Goal: Transaction & Acquisition: Book appointment/travel/reservation

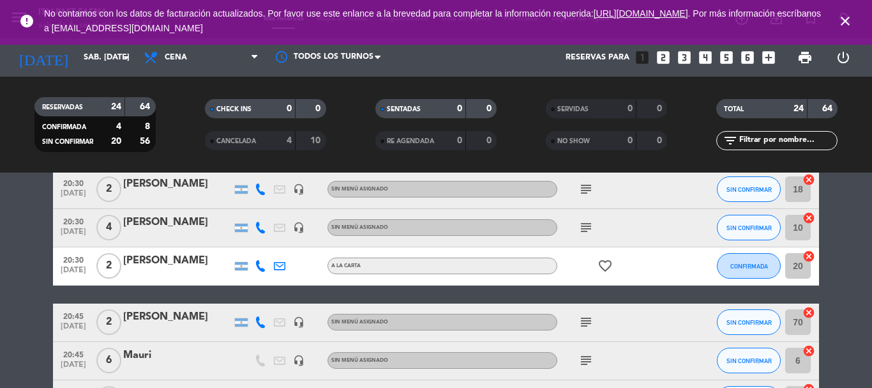
scroll to position [319, 0]
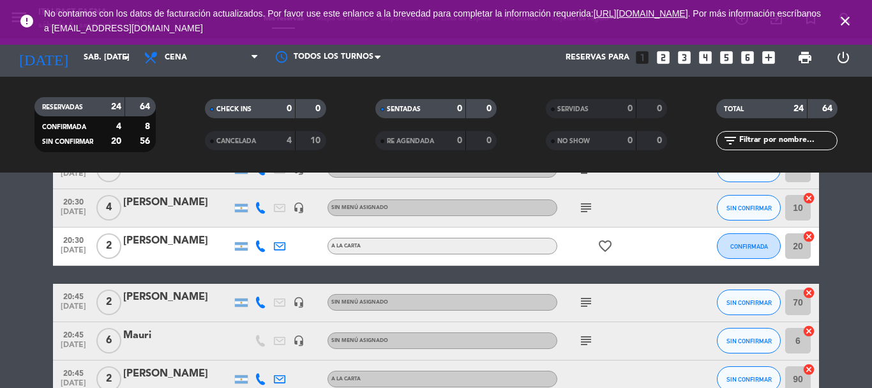
click at [261, 208] on icon at bounding box center [260, 207] width 11 height 11
click at [255, 185] on span "Copiar" at bounding box center [248, 186] width 27 height 13
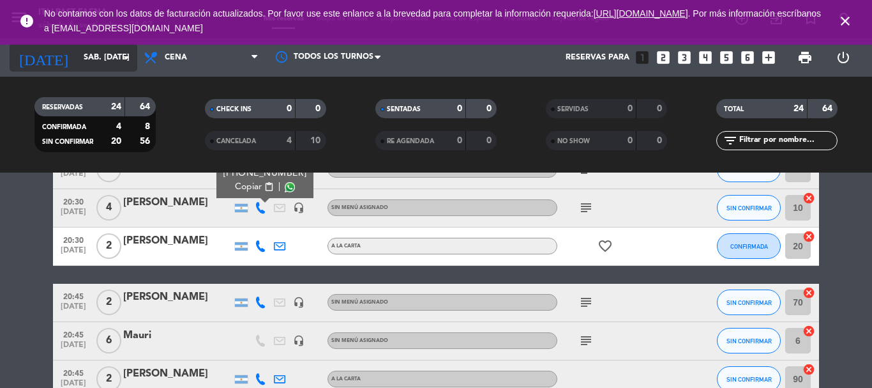
click at [68, 45] on div "[DATE] sáb. [DATE] arrow_drop_down" at bounding box center [74, 57] width 128 height 28
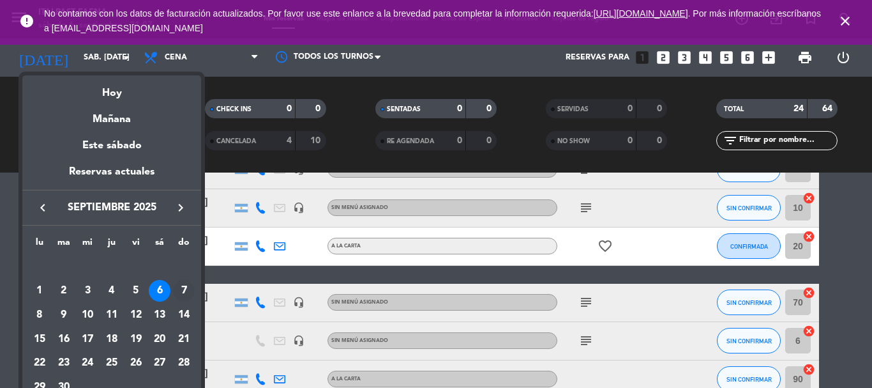
click at [175, 287] on div "7" at bounding box center [184, 291] width 22 height 22
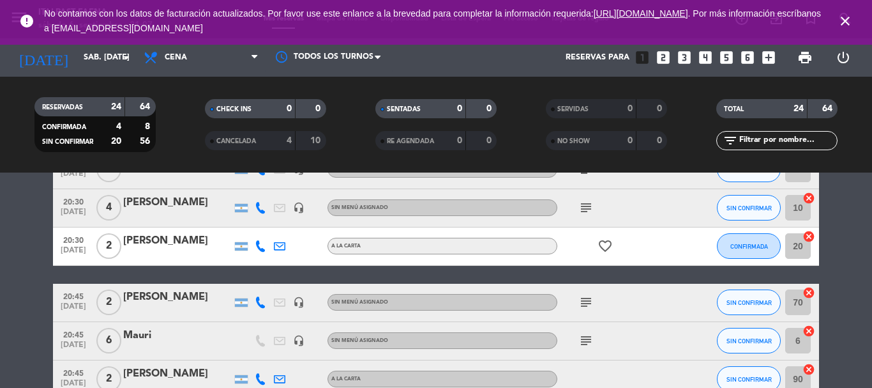
type input "dom. [DATE]"
click at [847, 19] on icon "close" at bounding box center [845, 20] width 15 height 15
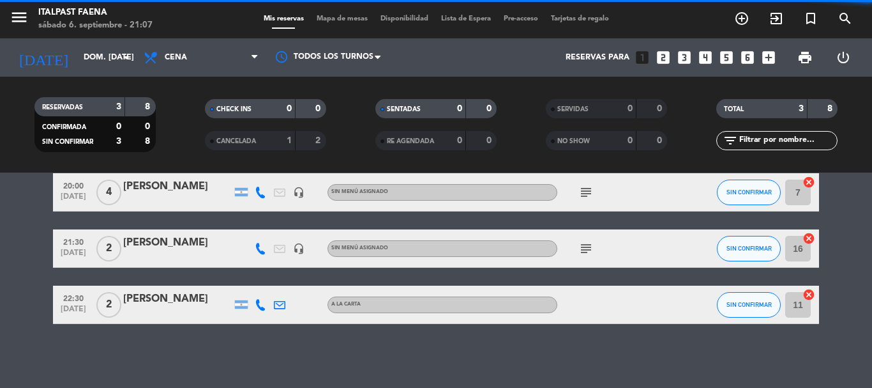
scroll to position [58, 0]
click at [26, 22] on icon "menu" at bounding box center [19, 17] width 19 height 19
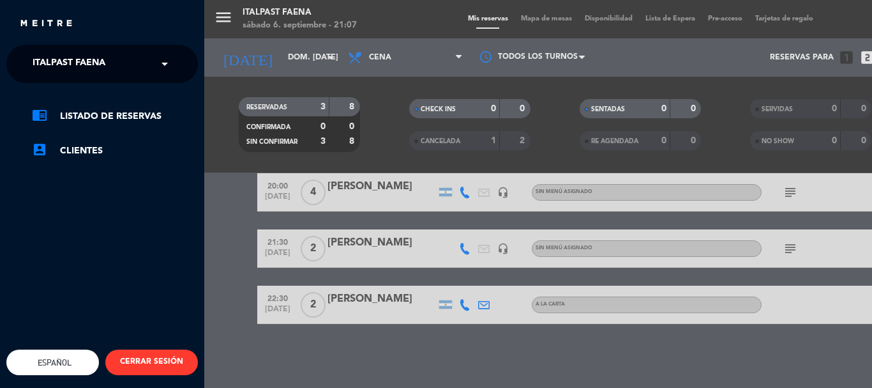
click at [91, 63] on span "Italpast Faena" at bounding box center [69, 63] width 73 height 27
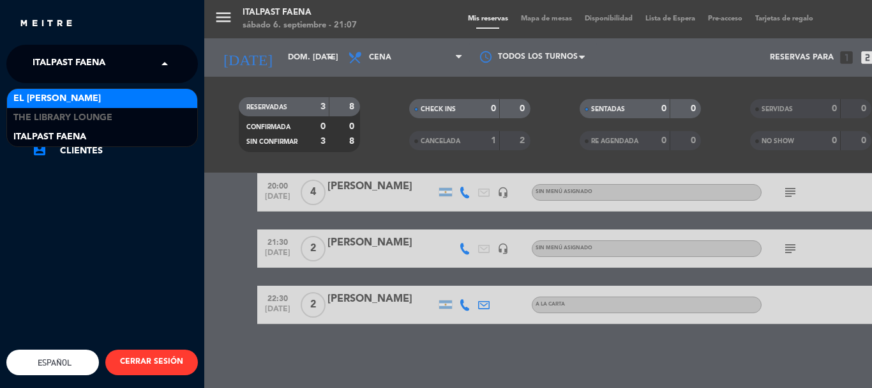
click at [71, 96] on span "El [PERSON_NAME]" at bounding box center [56, 98] width 87 height 15
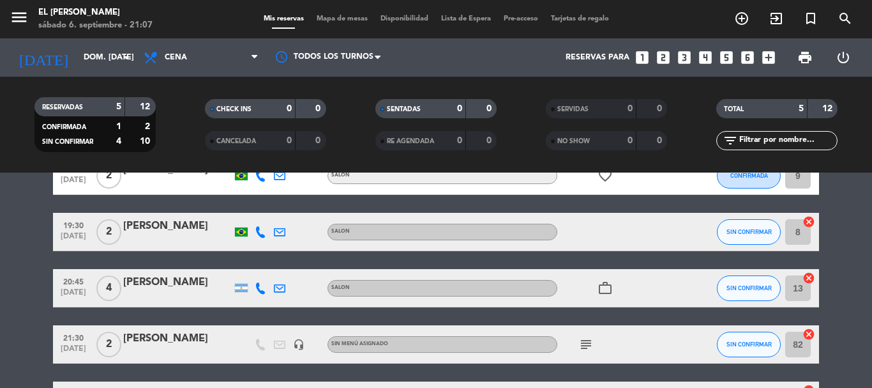
scroll to position [43, 0]
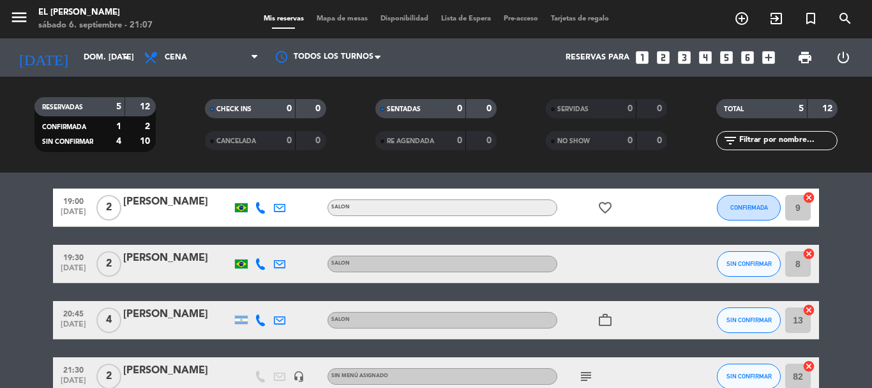
click at [188, 310] on div "[PERSON_NAME]" at bounding box center [177, 314] width 109 height 17
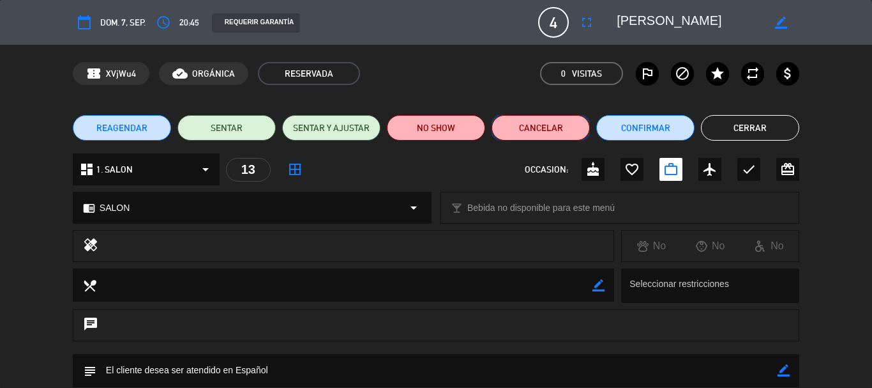
click at [564, 123] on button "Cancelar" at bounding box center [541, 128] width 98 height 26
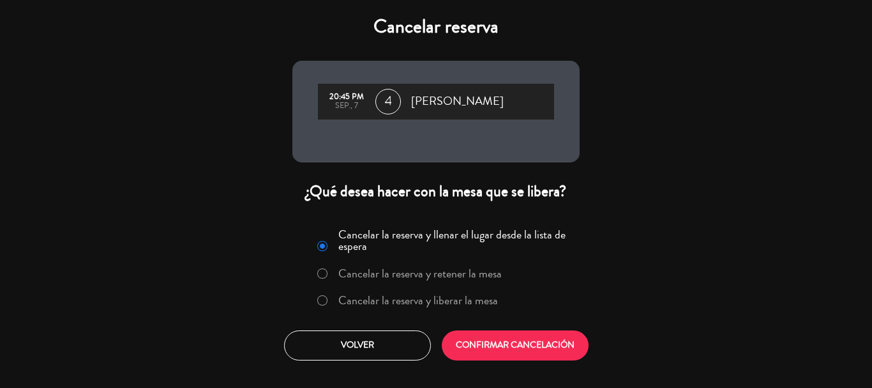
click at [400, 296] on label "Cancelar la reserva y liberar la mesa" at bounding box center [418, 299] width 160 height 11
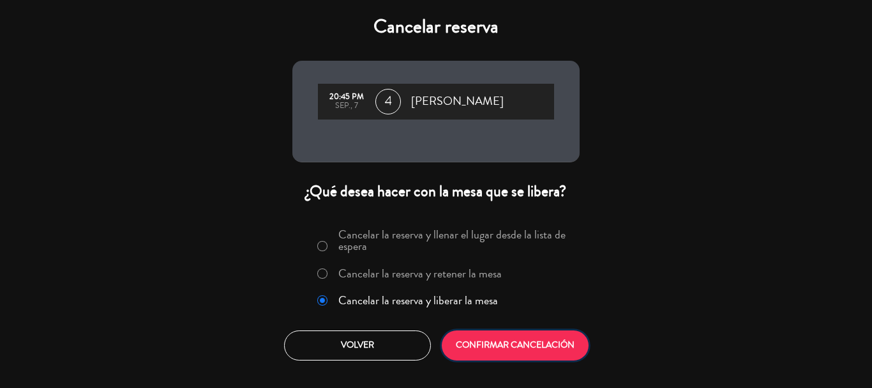
click at [469, 335] on button "CONFIRMAR CANCELACIÓN" at bounding box center [515, 345] width 147 height 30
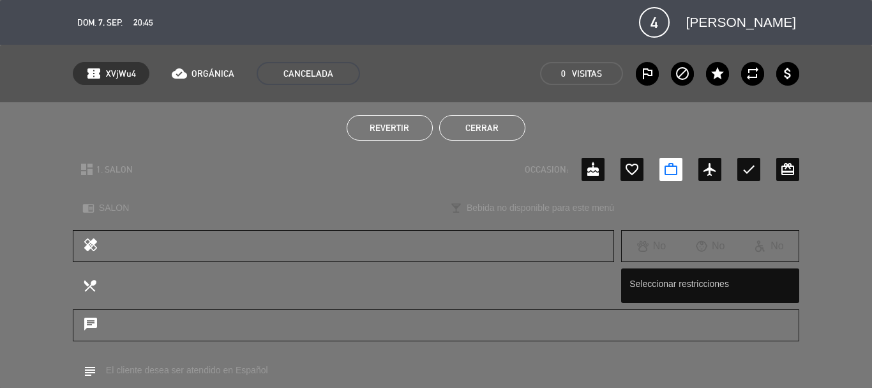
click at [483, 133] on button "Cerrar" at bounding box center [482, 128] width 86 height 26
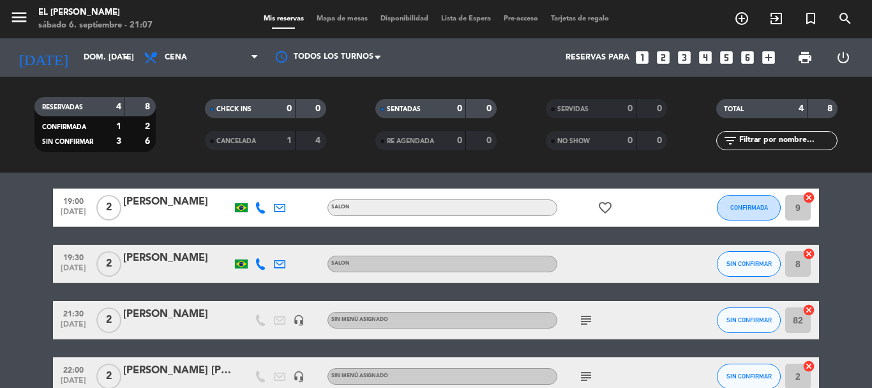
click at [274, 133] on div "1" at bounding box center [279, 140] width 26 height 15
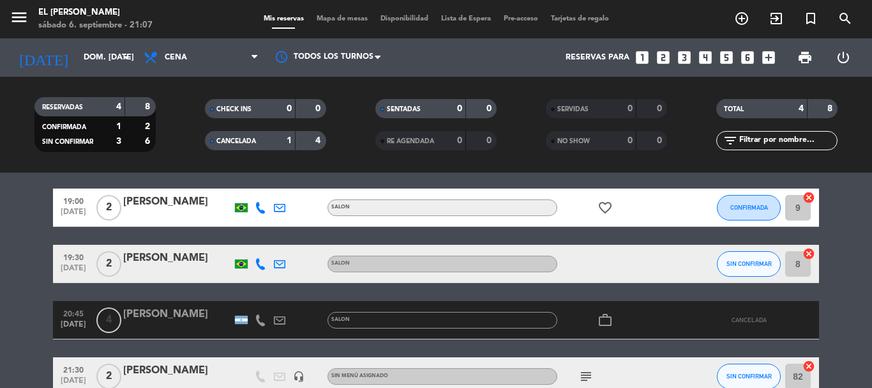
scroll to position [107, 0]
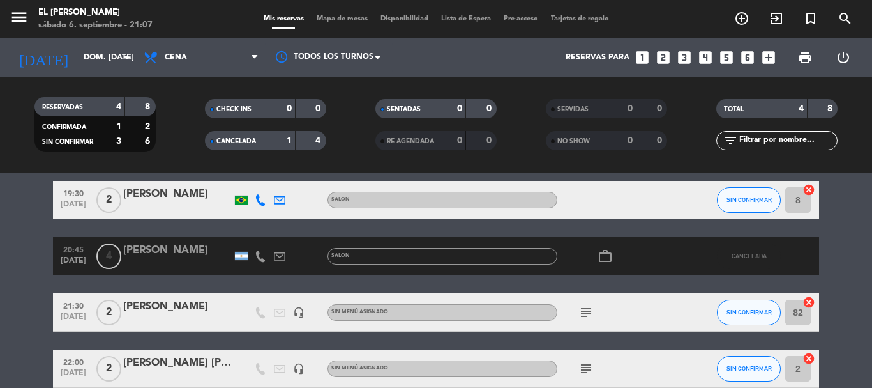
click at [258, 254] on icon at bounding box center [260, 255] width 11 height 11
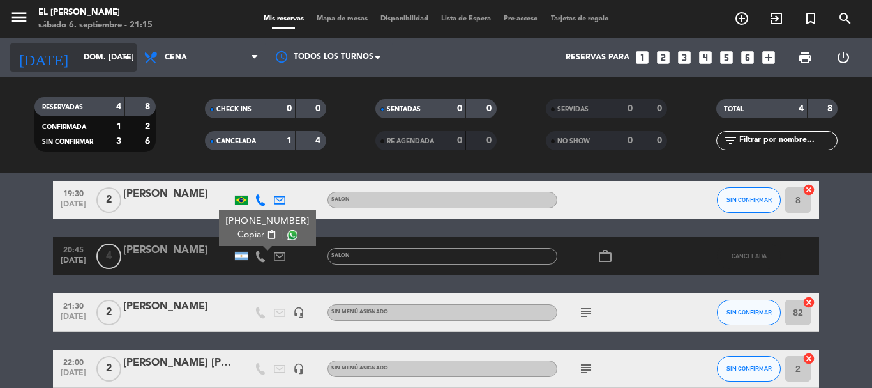
click at [77, 49] on input "dom. [DATE]" at bounding box center [131, 58] width 108 height 22
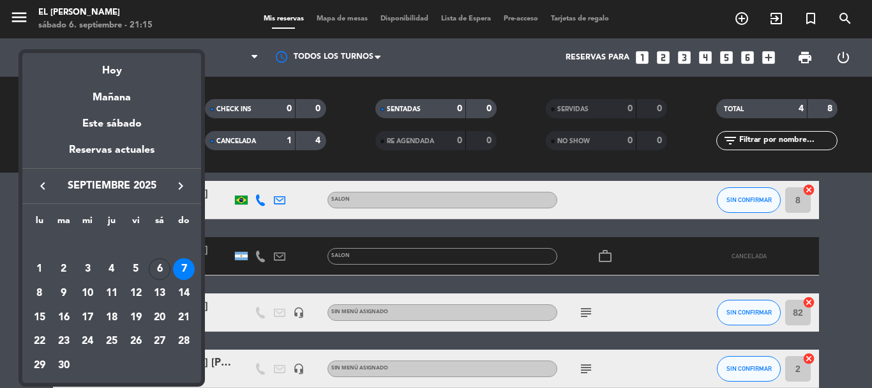
click at [175, 14] on div at bounding box center [436, 194] width 872 height 388
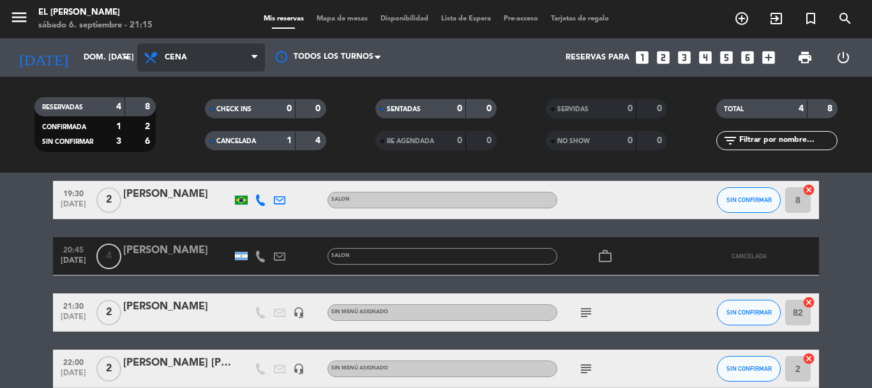
click at [181, 58] on span "Cena" at bounding box center [176, 57] width 22 height 9
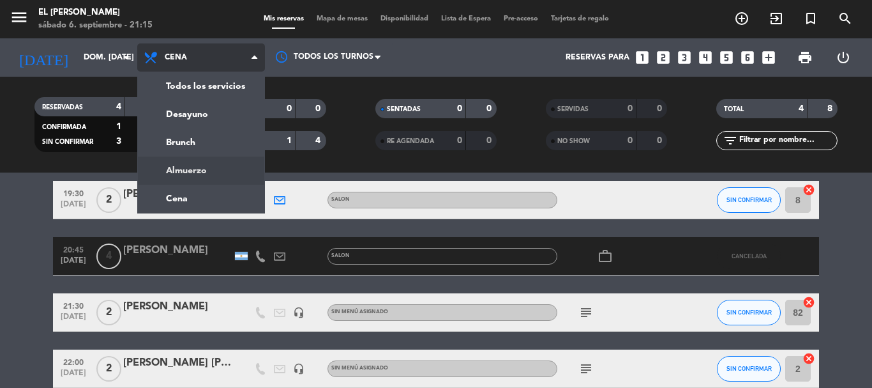
click at [188, 162] on div "menu El [PERSON_NAME] sábado 6. septiembre - 21:15 Mis reservas Mapa de mesas D…" at bounding box center [436, 86] width 872 height 172
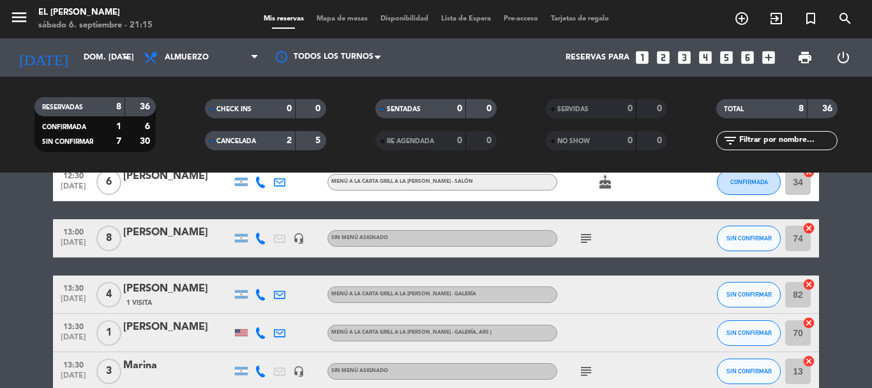
scroll to position [0, 0]
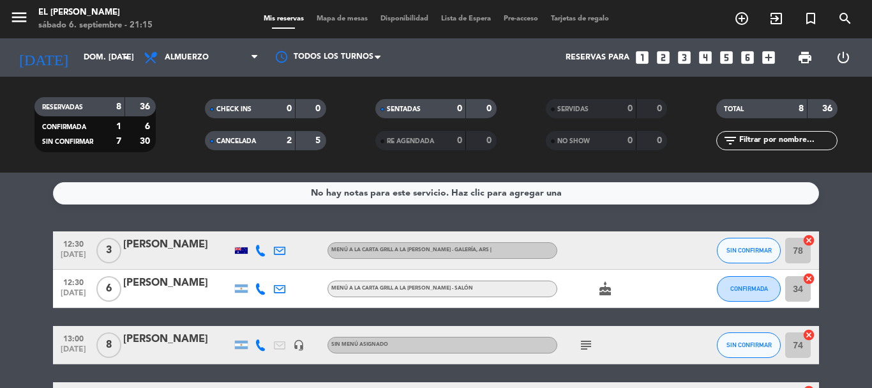
click at [583, 343] on icon "subject" at bounding box center [586, 344] width 15 height 15
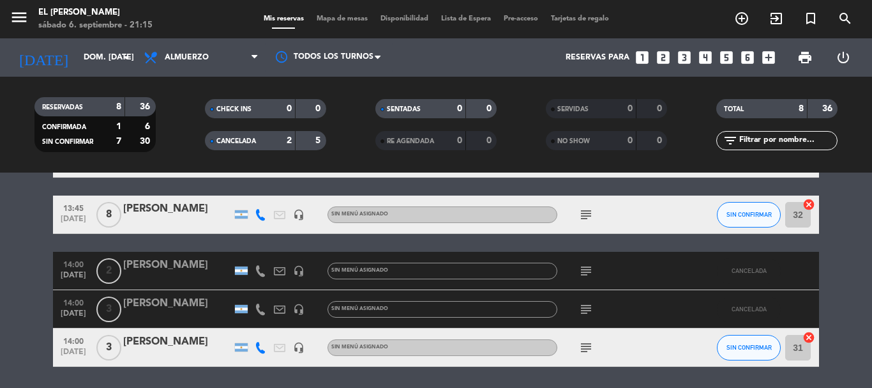
scroll to position [255, 0]
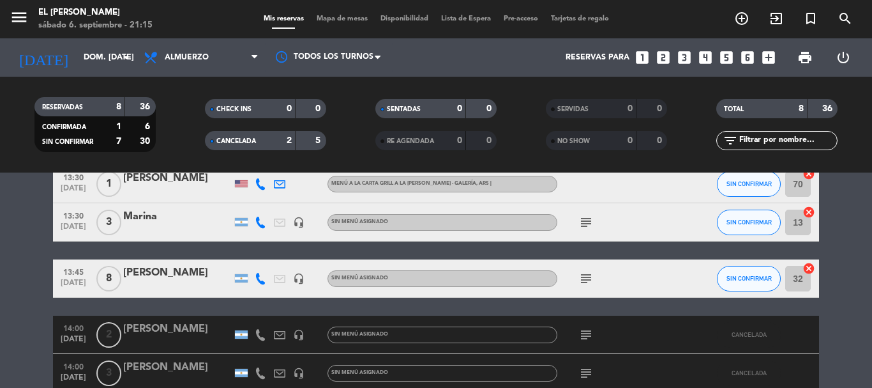
click at [594, 283] on span "subject" at bounding box center [586, 278] width 19 height 15
click at [588, 280] on icon "subject" at bounding box center [586, 278] width 15 height 15
click at [259, 137] on div "CANCELADA" at bounding box center [237, 140] width 59 height 15
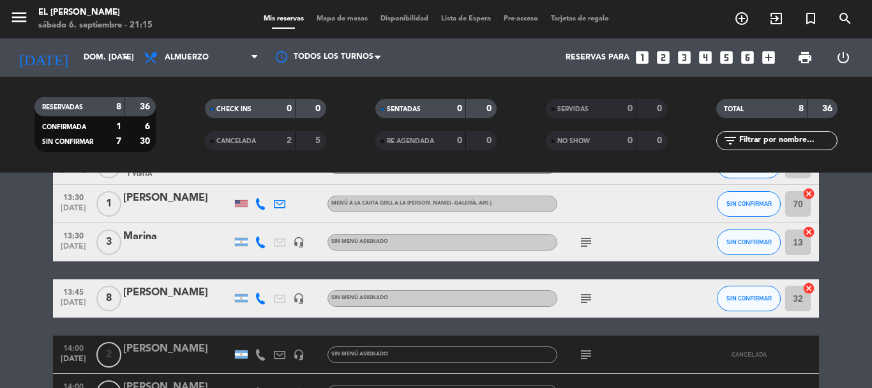
scroll to position [234, 0]
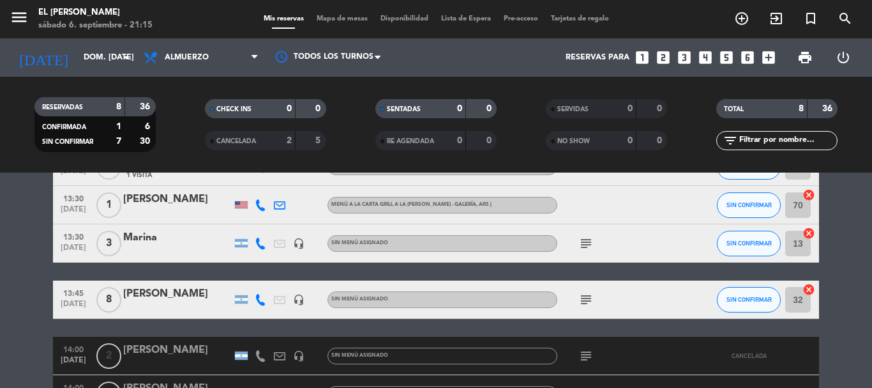
click at [266, 138] on div "2" at bounding box center [279, 140] width 26 height 15
click at [256, 142] on span "CANCELADA" at bounding box center [236, 141] width 40 height 6
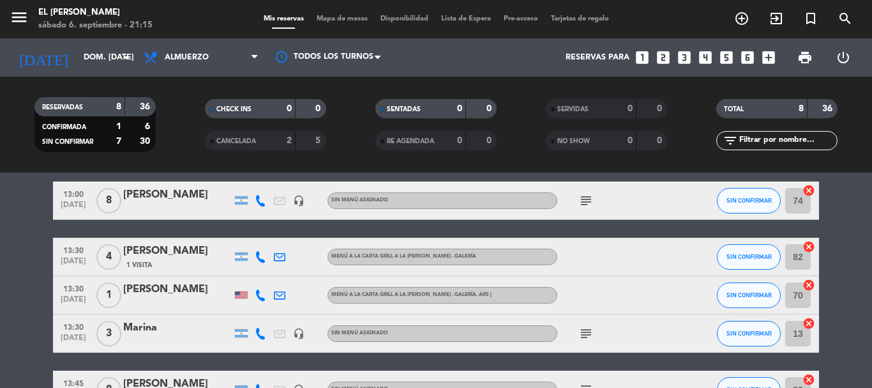
scroll to position [0, 0]
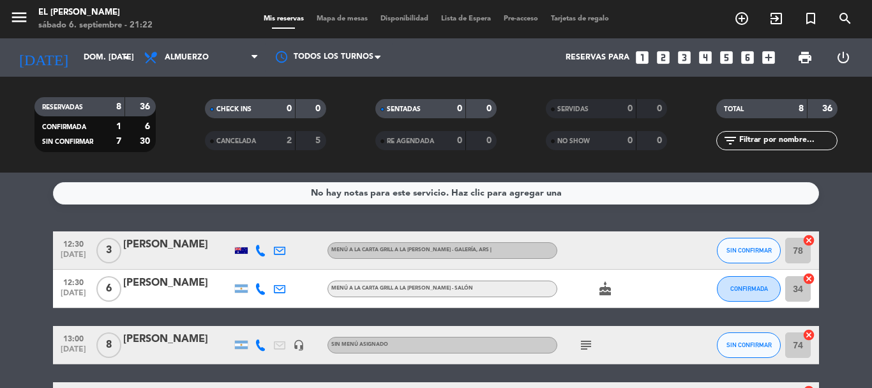
click at [10, 7] on div "menu El [PERSON_NAME] sábado 6. septiembre - 21:22" at bounding box center [109, 19] width 218 height 30
click at [26, 8] on icon "menu" at bounding box center [19, 17] width 19 height 19
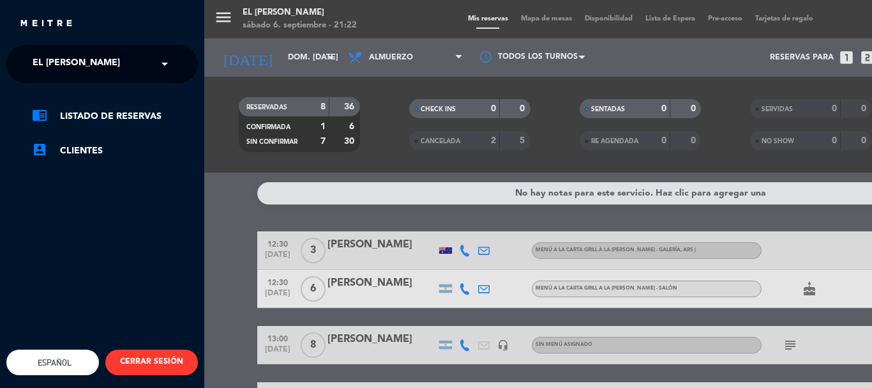
click at [62, 60] on span "El [PERSON_NAME]" at bounding box center [76, 63] width 87 height 27
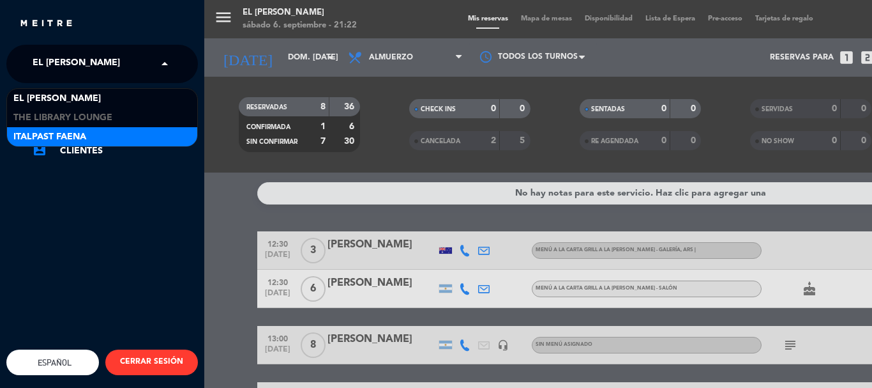
click at [66, 130] on span "Italpast Faena" at bounding box center [49, 137] width 73 height 15
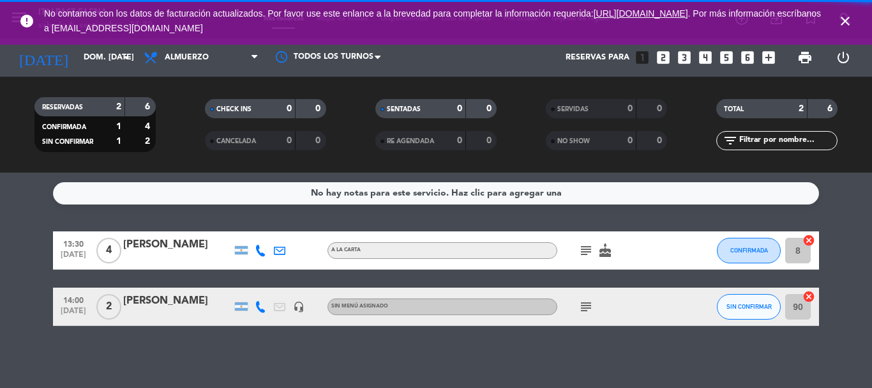
click at [847, 24] on icon "close" at bounding box center [845, 20] width 15 height 15
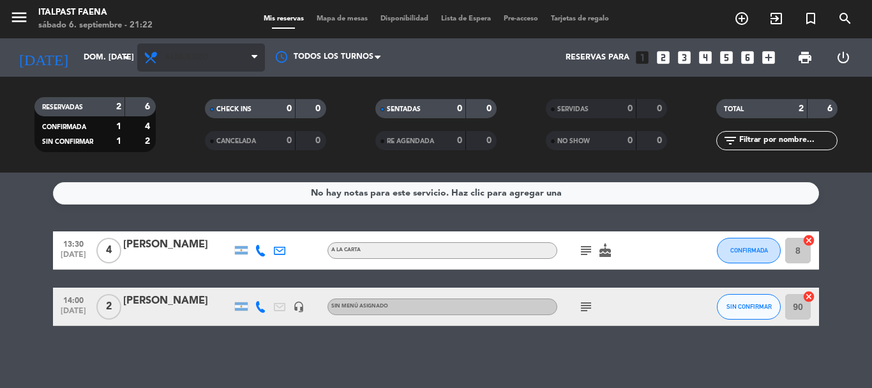
click at [142, 57] on span "Almuerzo" at bounding box center [201, 57] width 128 height 28
click at [172, 140] on div "menu Italpast Faena sábado 6. septiembre - 21:22 Mis reservas Mapa de mesas Dis…" at bounding box center [436, 86] width 872 height 172
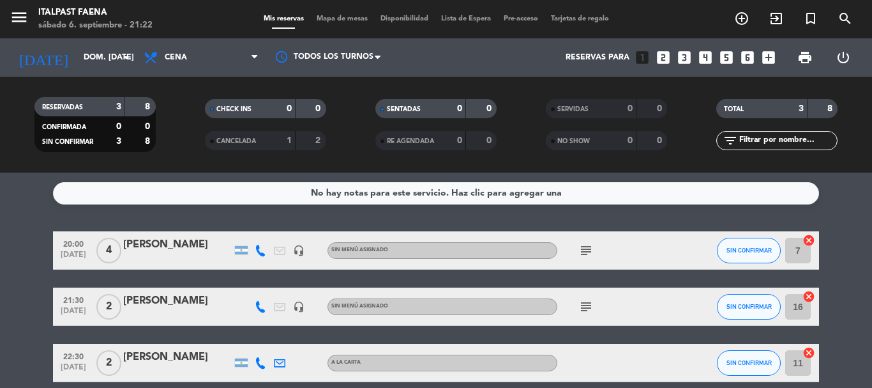
click at [665, 57] on icon "looks_two" at bounding box center [663, 57] width 17 height 17
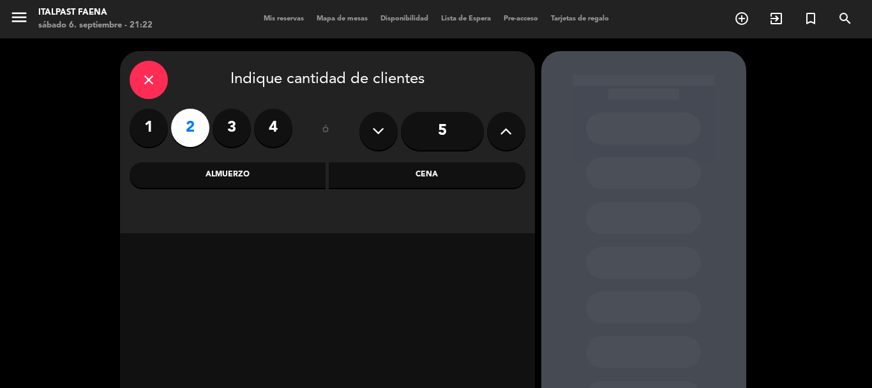
click at [421, 168] on div "Cena" at bounding box center [427, 175] width 197 height 26
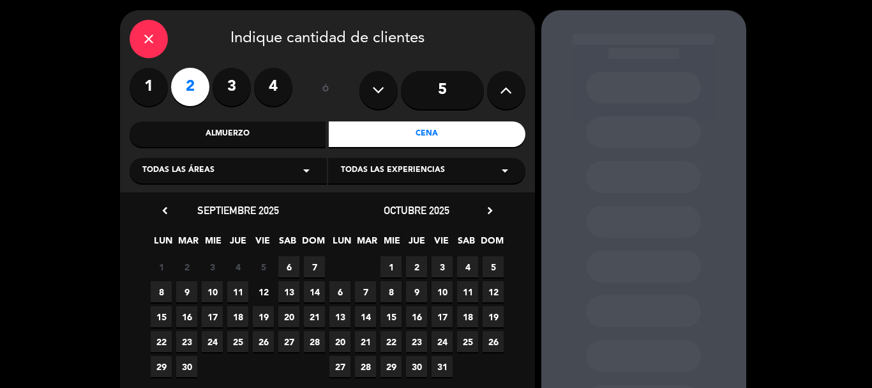
scroll to position [64, 0]
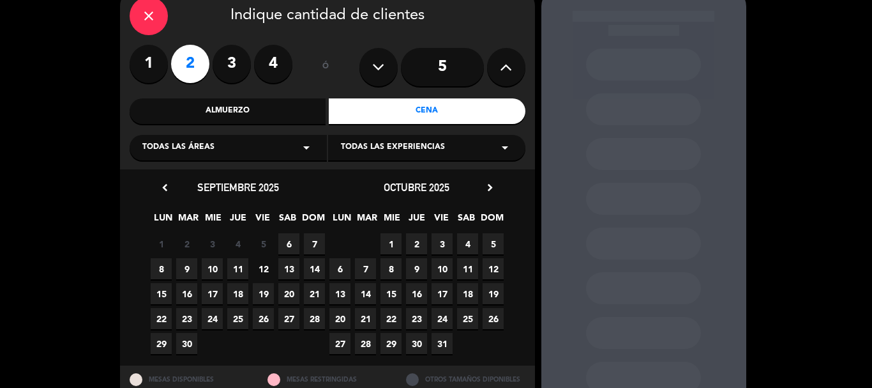
click at [162, 294] on span "15" at bounding box center [161, 293] width 21 height 21
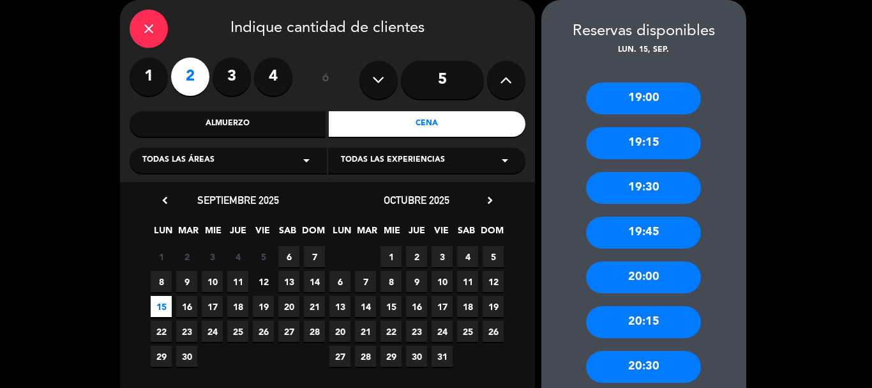
click at [319, 258] on span "7" at bounding box center [314, 256] width 21 height 21
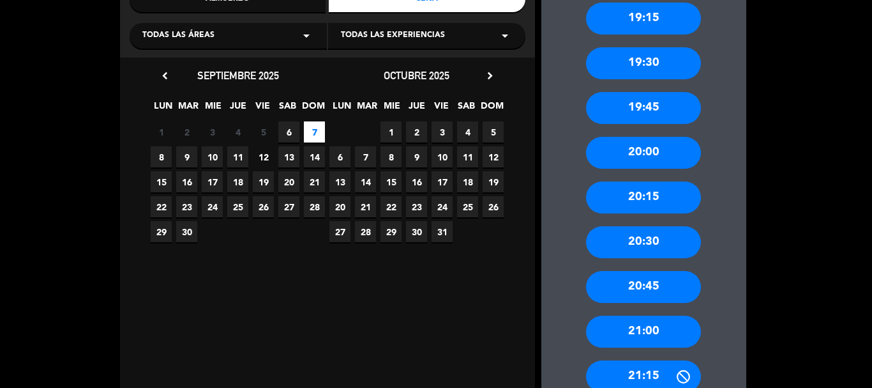
scroll to position [179, 0]
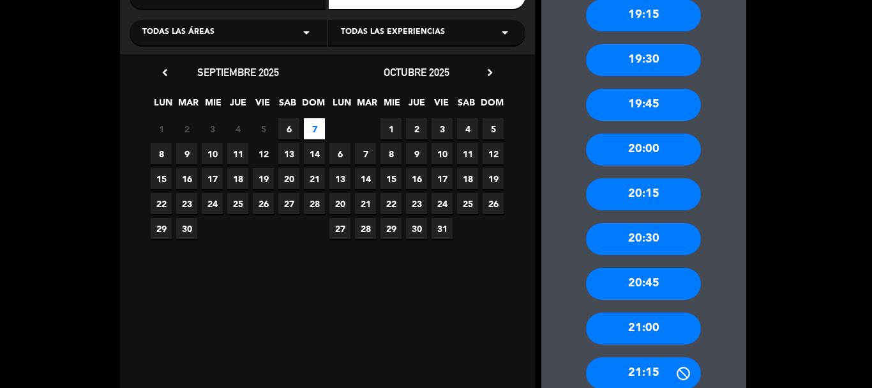
click at [646, 247] on div "20:30" at bounding box center [643, 239] width 115 height 32
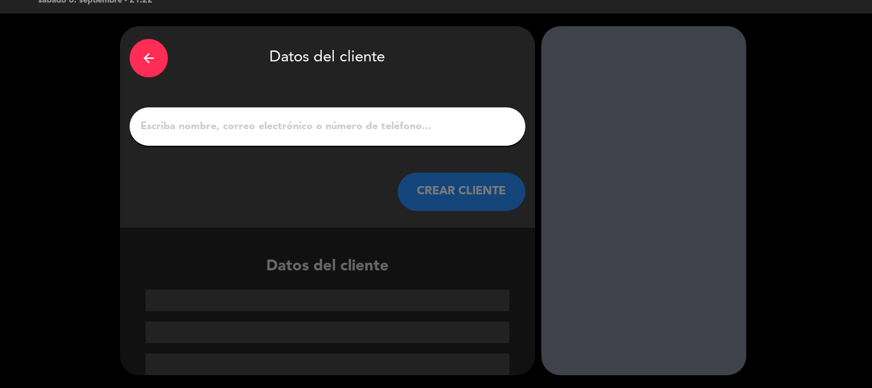
scroll to position [25, 0]
click at [367, 135] on input "1" at bounding box center [327, 127] width 377 height 18
click at [376, 127] on input "1" at bounding box center [327, 127] width 377 height 18
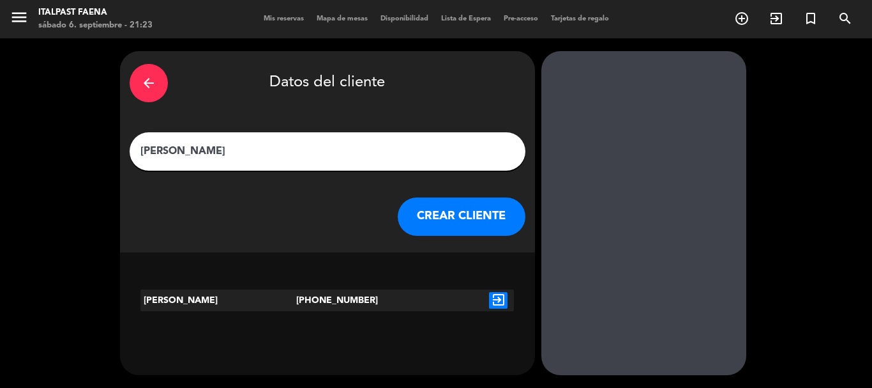
type input "[PERSON_NAME]"
click at [425, 210] on button "CREAR CLIENTE" at bounding box center [462, 216] width 128 height 38
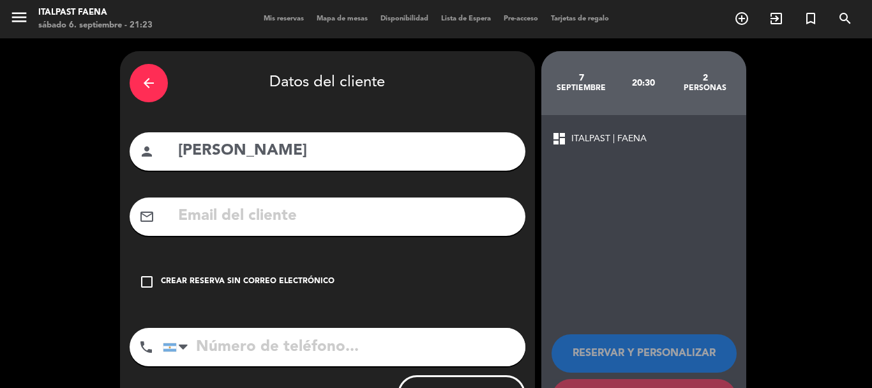
click at [260, 282] on div "Crear reserva sin correo electrónico" at bounding box center [248, 281] width 174 height 13
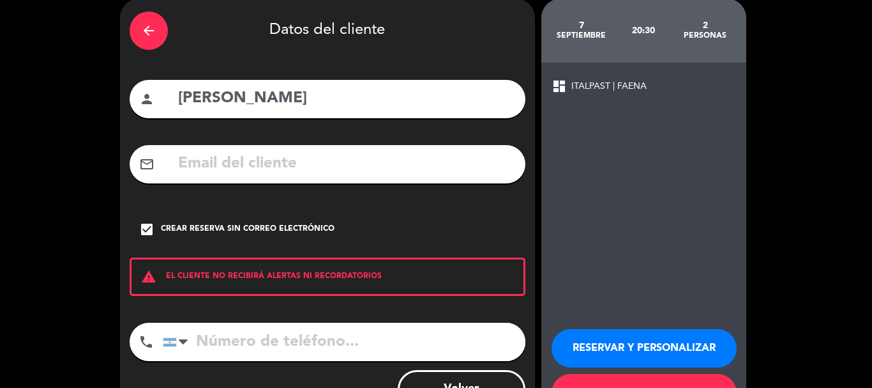
scroll to position [41, 0]
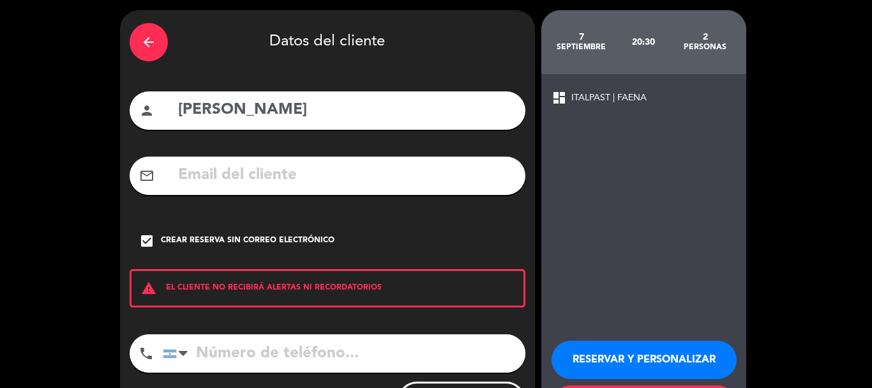
click at [608, 346] on button "RESERVAR Y PERSONALIZAR" at bounding box center [644, 359] width 185 height 38
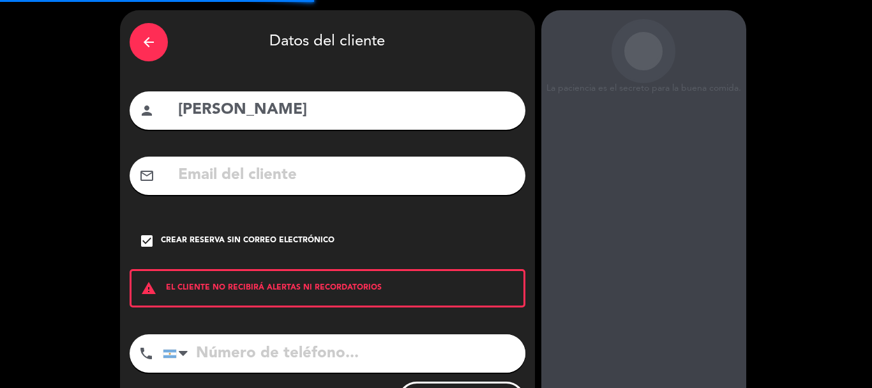
scroll to position [51, 0]
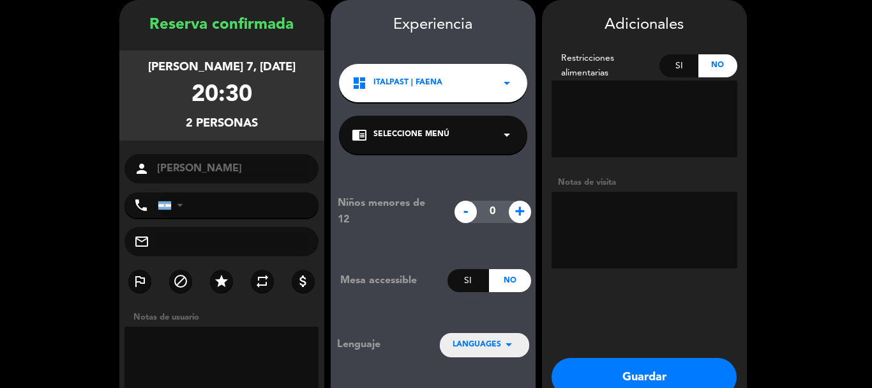
click at [596, 216] on textarea at bounding box center [645, 230] width 186 height 77
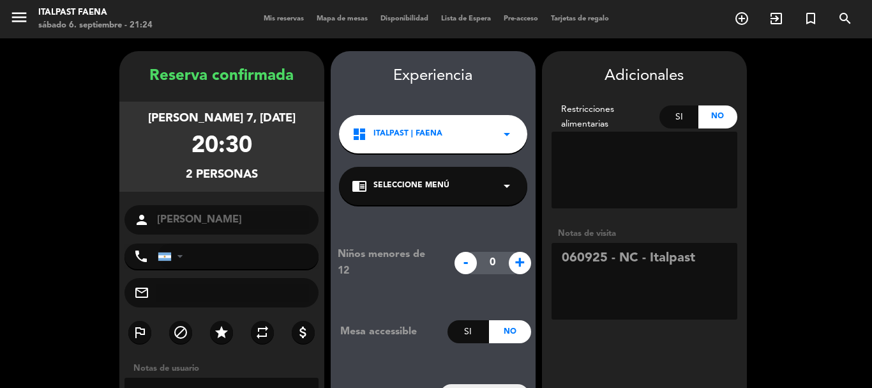
scroll to position [123, 0]
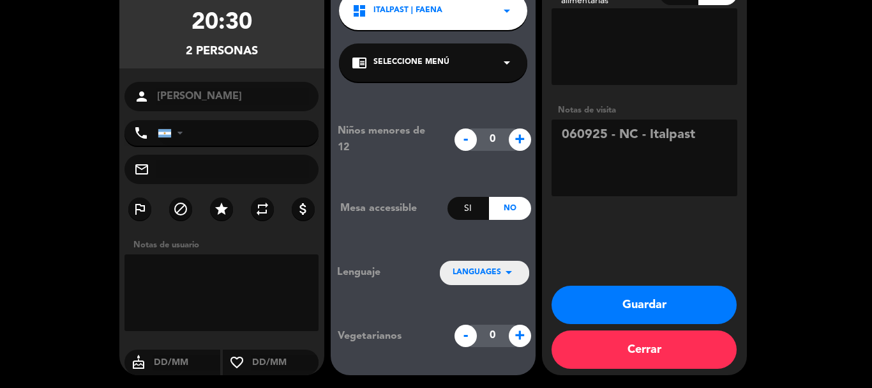
type textarea "060925 - NC - Italpast"
click at [676, 303] on button "Guardar" at bounding box center [644, 304] width 185 height 38
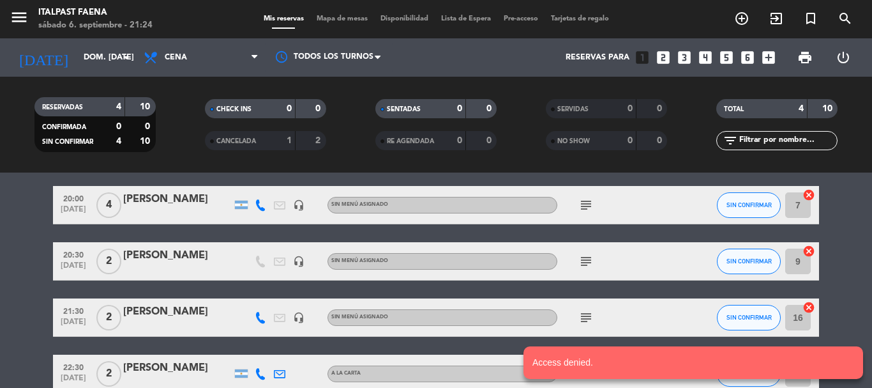
scroll to position [64, 0]
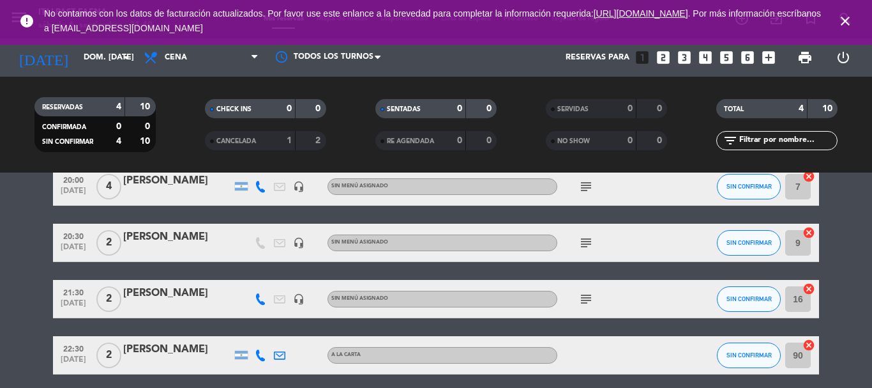
click at [847, 21] on icon "close" at bounding box center [845, 20] width 15 height 15
click at [839, 18] on icon "close" at bounding box center [845, 20] width 15 height 15
click at [840, 22] on icon "close" at bounding box center [845, 20] width 15 height 15
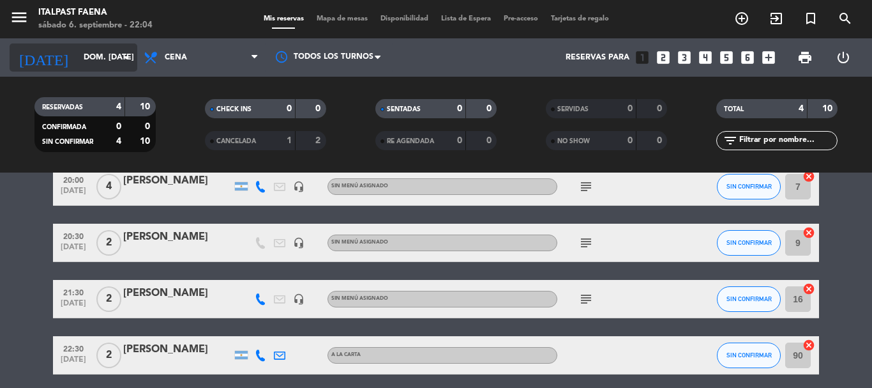
click at [96, 49] on input "dom. [DATE]" at bounding box center [131, 58] width 108 height 22
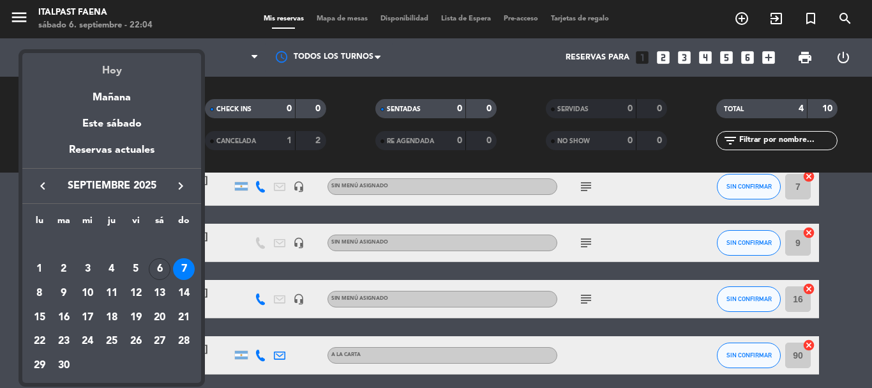
click at [112, 73] on div "Hoy" at bounding box center [111, 66] width 179 height 26
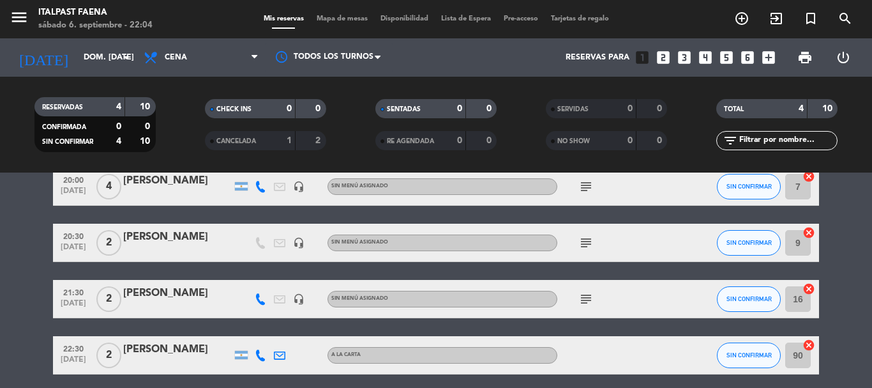
type input "sáb. [DATE]"
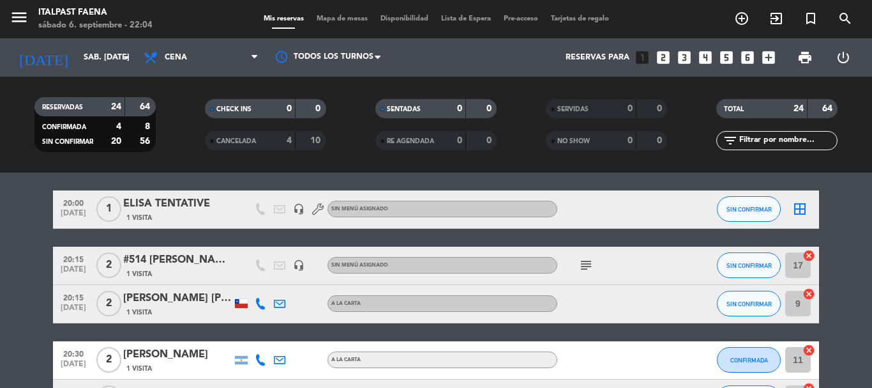
scroll to position [128, 0]
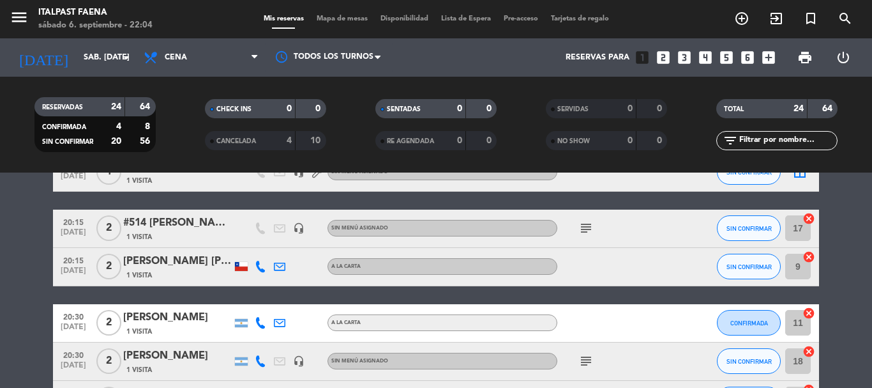
click at [584, 229] on icon "subject" at bounding box center [586, 227] width 15 height 15
click at [591, 358] on icon "subject" at bounding box center [586, 360] width 15 height 15
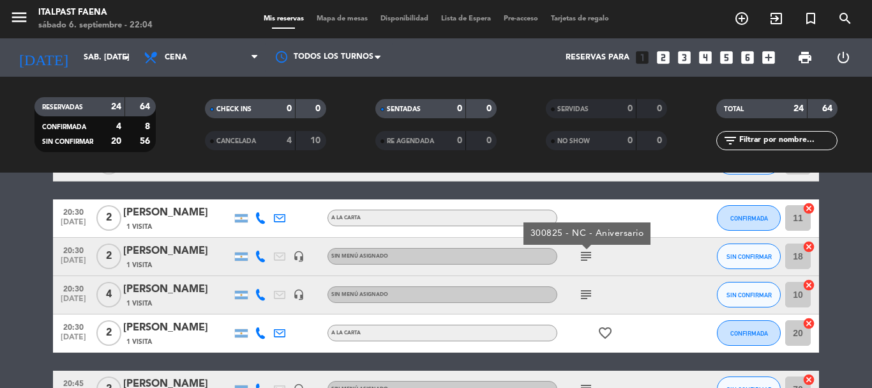
scroll to position [255, 0]
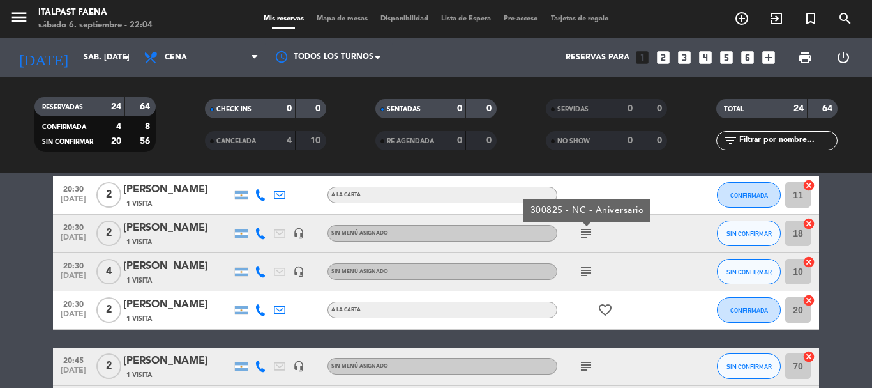
click at [586, 277] on icon "subject" at bounding box center [586, 271] width 15 height 15
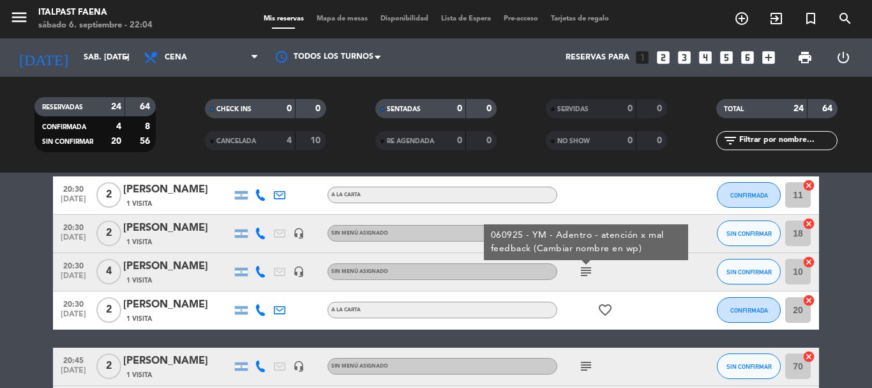
click at [259, 273] on icon at bounding box center [260, 271] width 11 height 11
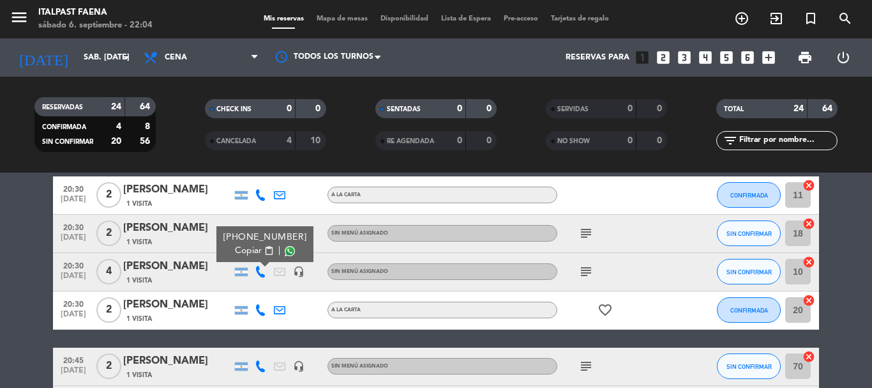
click at [252, 250] on span "Copiar" at bounding box center [248, 250] width 27 height 13
click at [124, 65] on icon "arrow_drop_down" at bounding box center [126, 57] width 15 height 15
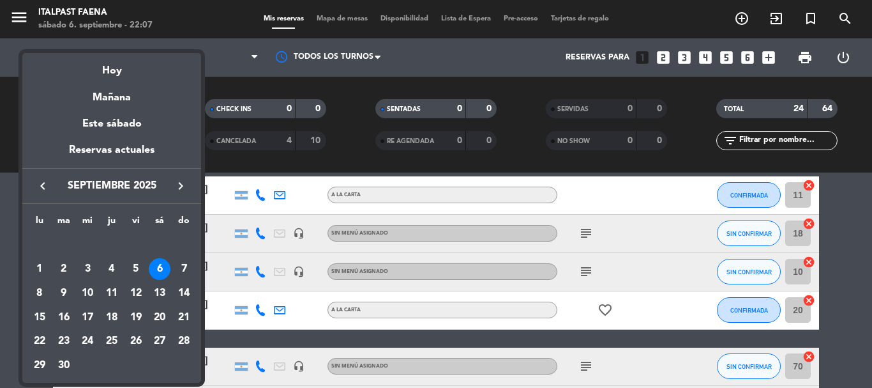
click at [259, 77] on div at bounding box center [436, 194] width 872 height 388
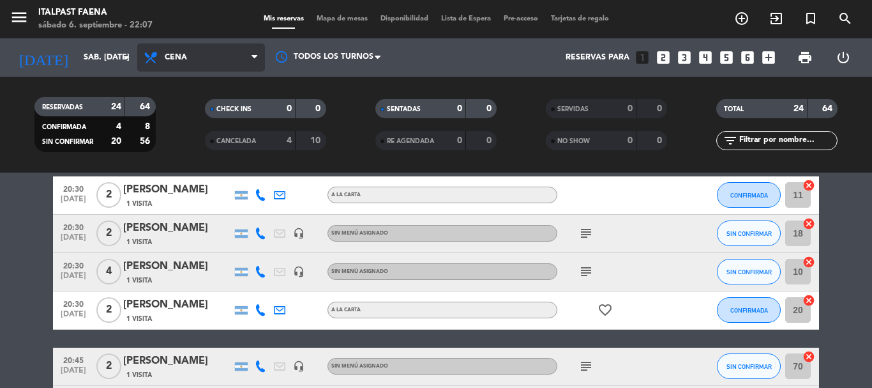
click at [199, 68] on span "Cena" at bounding box center [201, 57] width 128 height 28
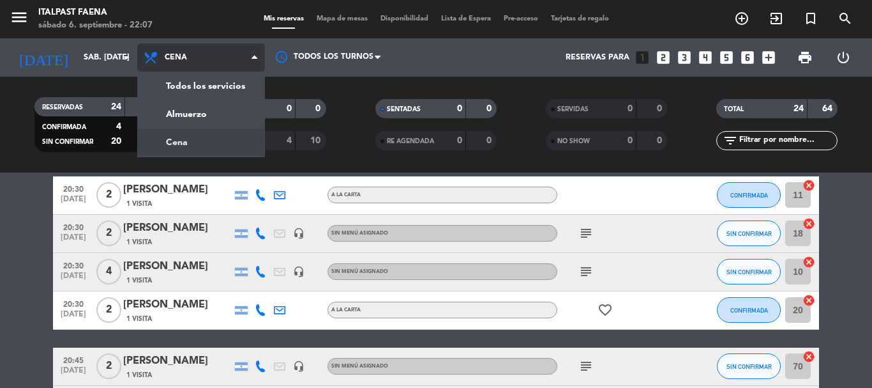
click at [171, 141] on div "menu Italpast Faena sábado 6. septiembre - 22:07 Mis reservas Mapa de mesas Dis…" at bounding box center [436, 86] width 872 height 172
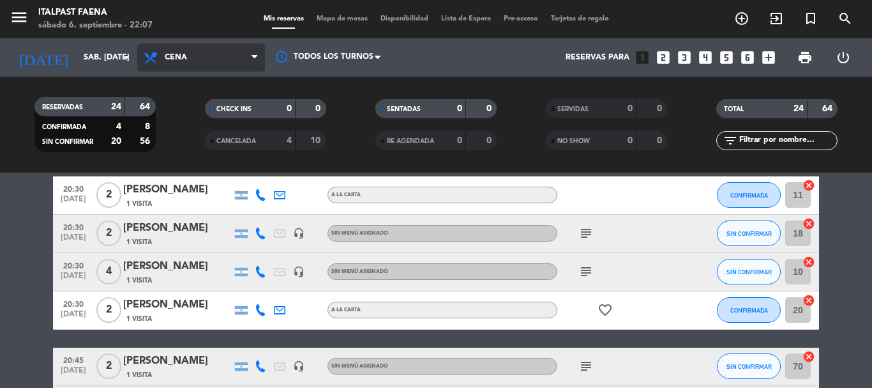
click at [172, 58] on span "Cena" at bounding box center [176, 57] width 22 height 9
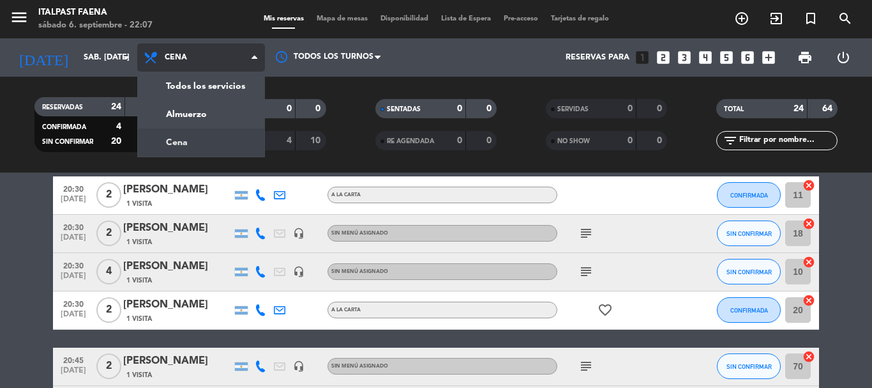
click at [179, 140] on div "menu Italpast Faena sábado 6. septiembre - 22:07 Mis reservas Mapa de mesas Dis…" at bounding box center [436, 86] width 872 height 172
